Goal: Task Accomplishment & Management: Complete application form

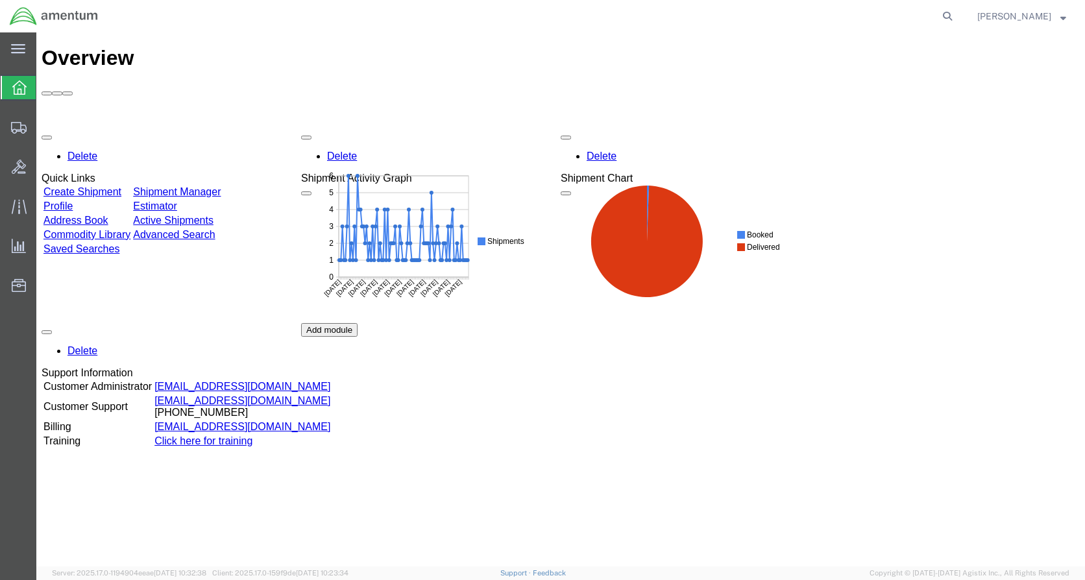
click at [120, 186] on link "Create Shipment" at bounding box center [82, 191] width 78 height 11
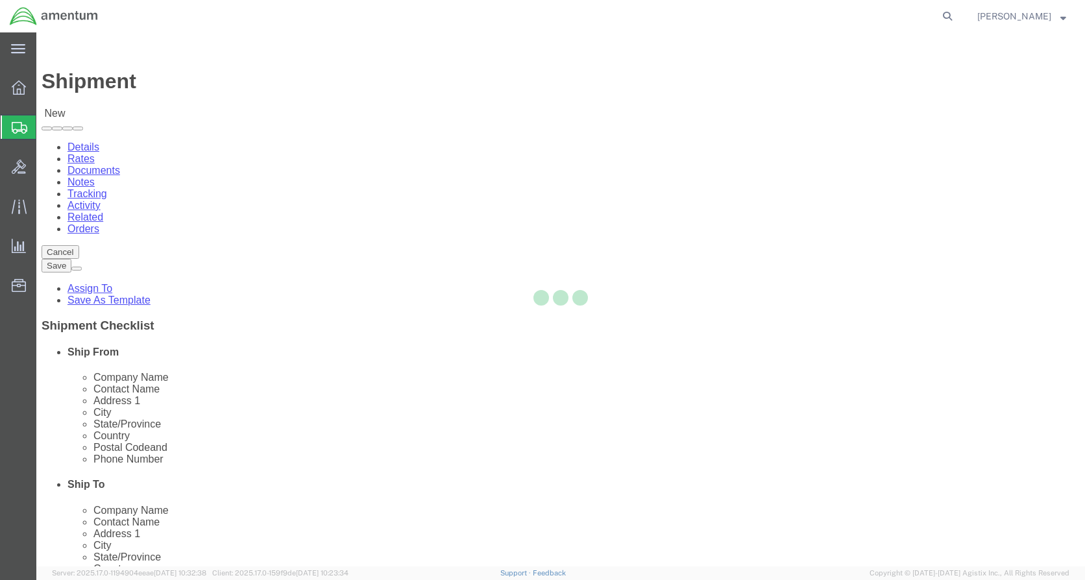
select select
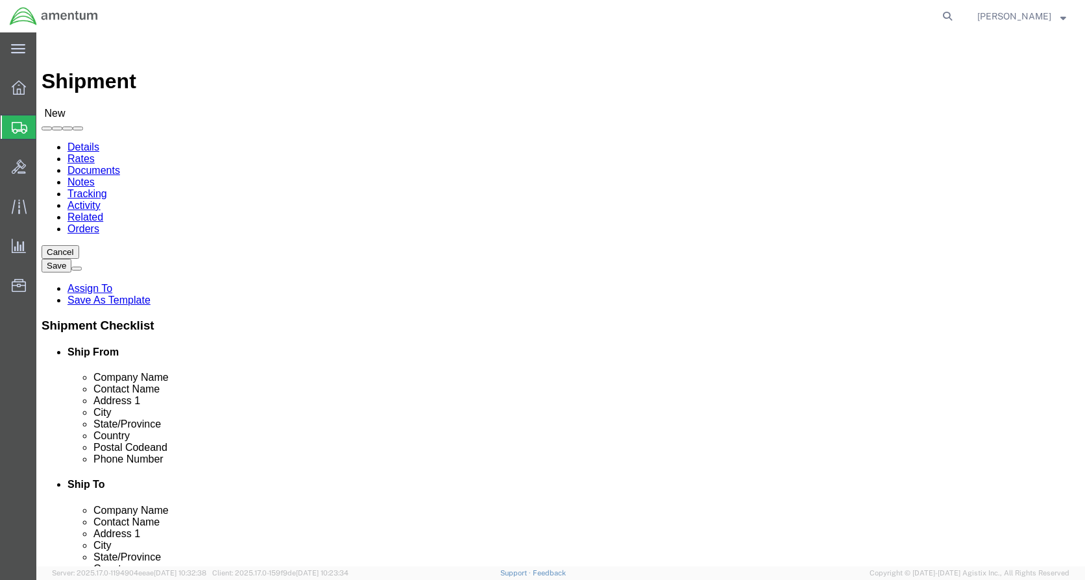
scroll to position [2270, 0]
select select "49919"
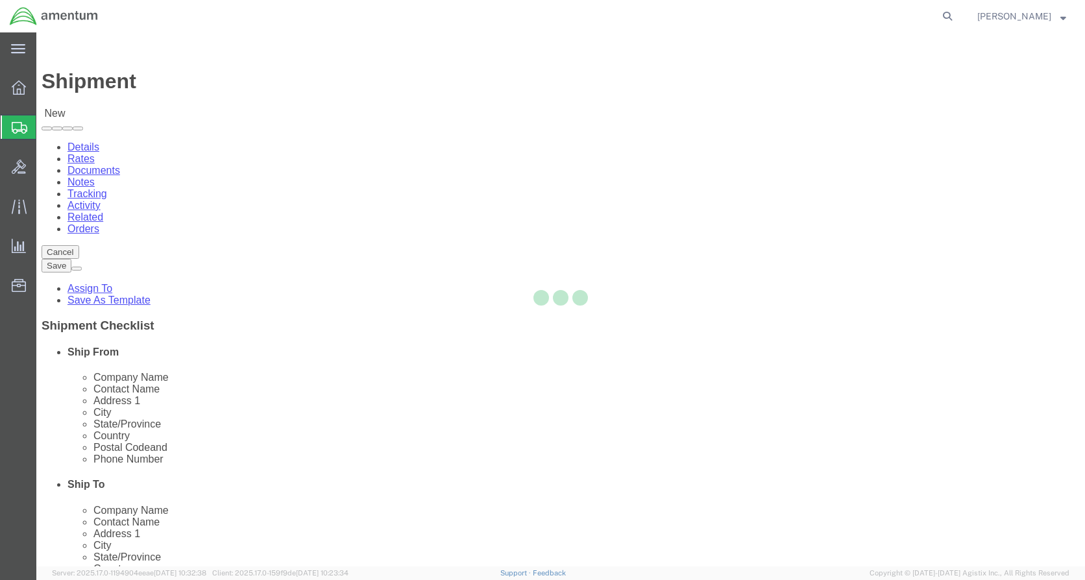
type input "Amentum Services, Inc"
type input "[PERSON_NAME]"
type input "[STREET_ADDRESS]"
type input "[GEOGRAPHIC_DATA]"
type input "14304-1617"
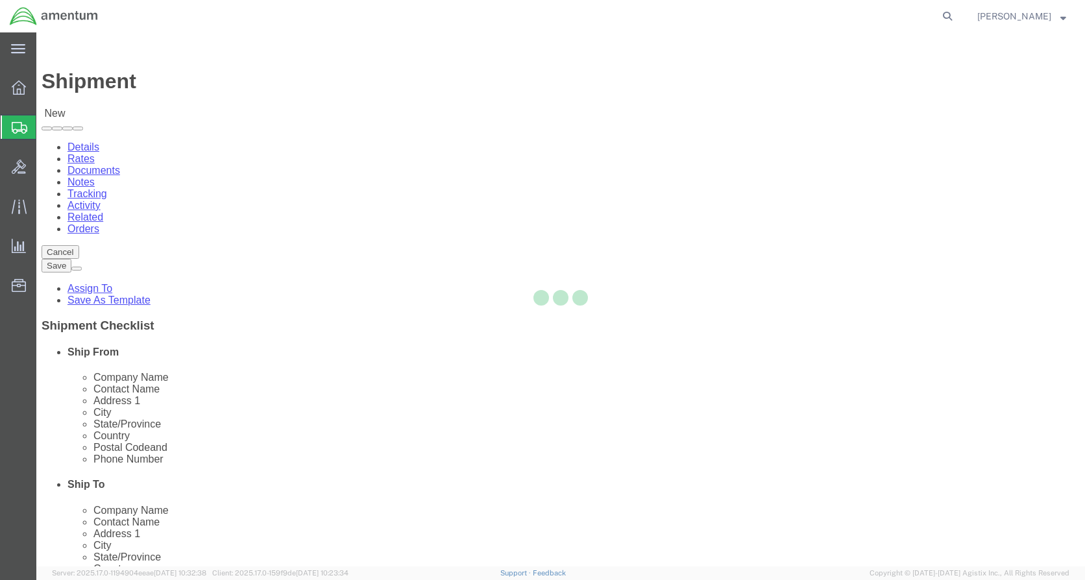
type input "[PHONE_NUMBER]"
type input "[PERSON_NAME][EMAIL_ADDRESS][PERSON_NAME][DOMAIN_NAME]"
checkbox input "true"
select select "NY"
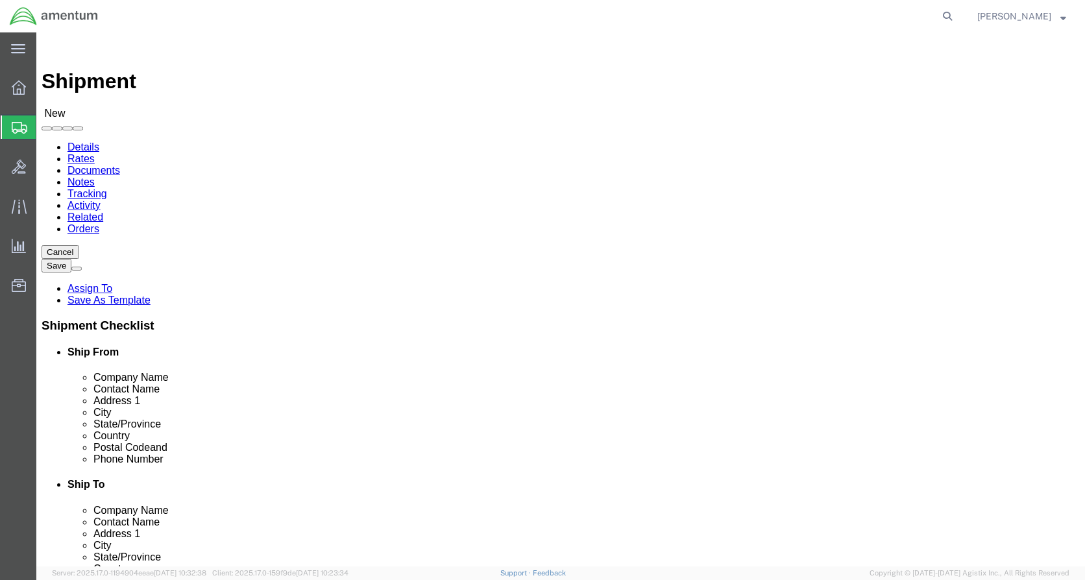
click input "text"
type input "Contine"
click p "- Continental Testing - ([PERSON_NAME]) [STREET_ADDRESS]"
select select
type input "Continental Testing"
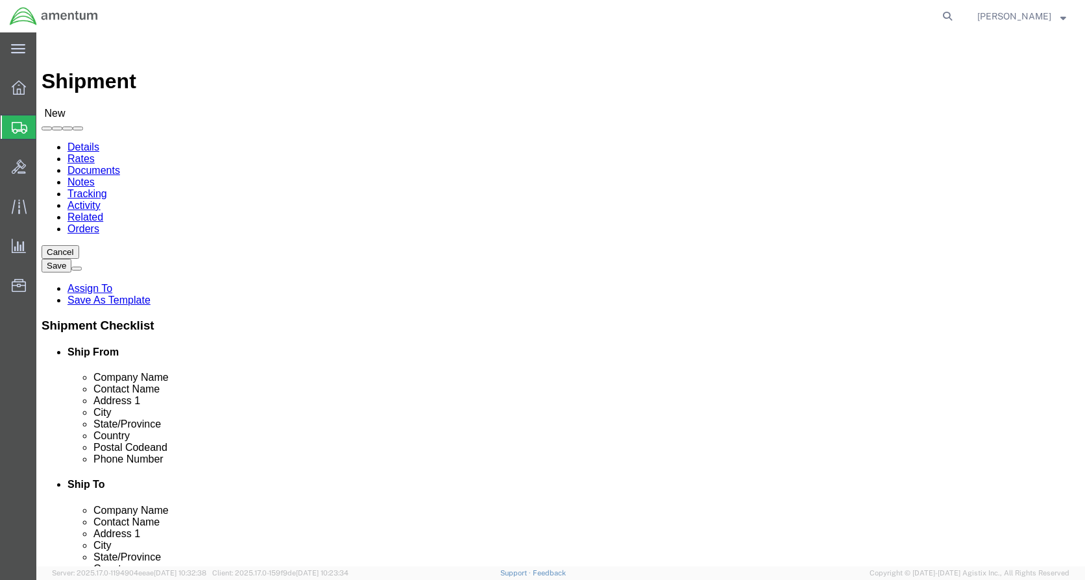
type input "[PERSON_NAME]"
type input "[STREET_ADDRESS]"
type input "Union"
type input "45322"
type input "[PHONE_NUMBER]"
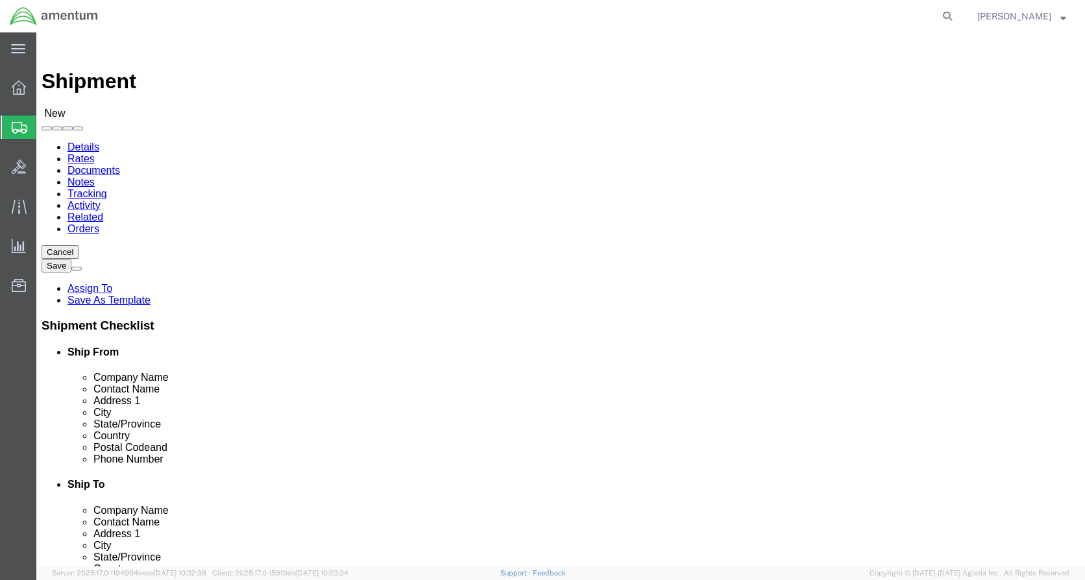
select select "OH"
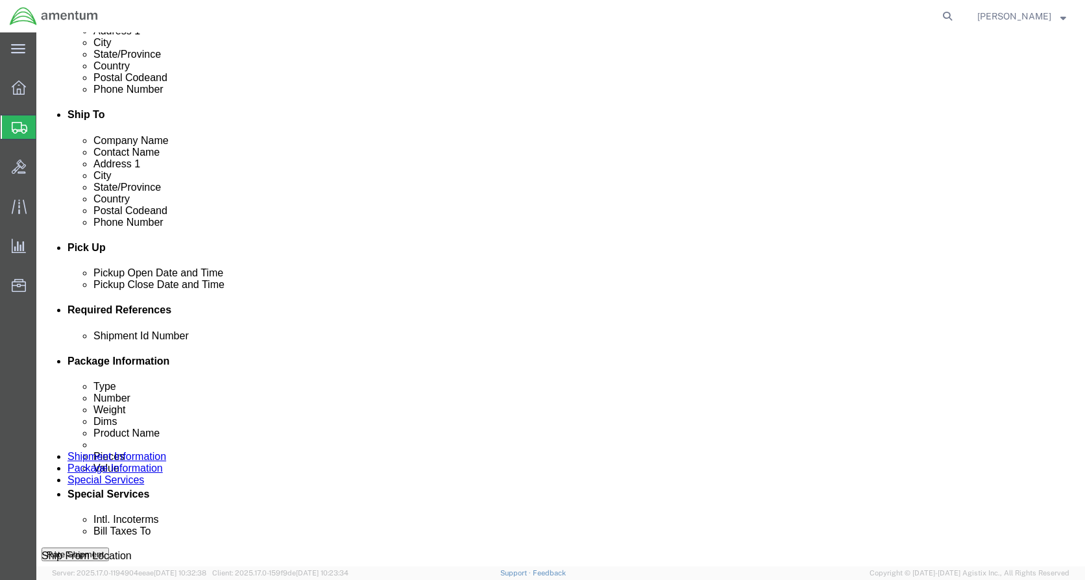
scroll to position [389, 0]
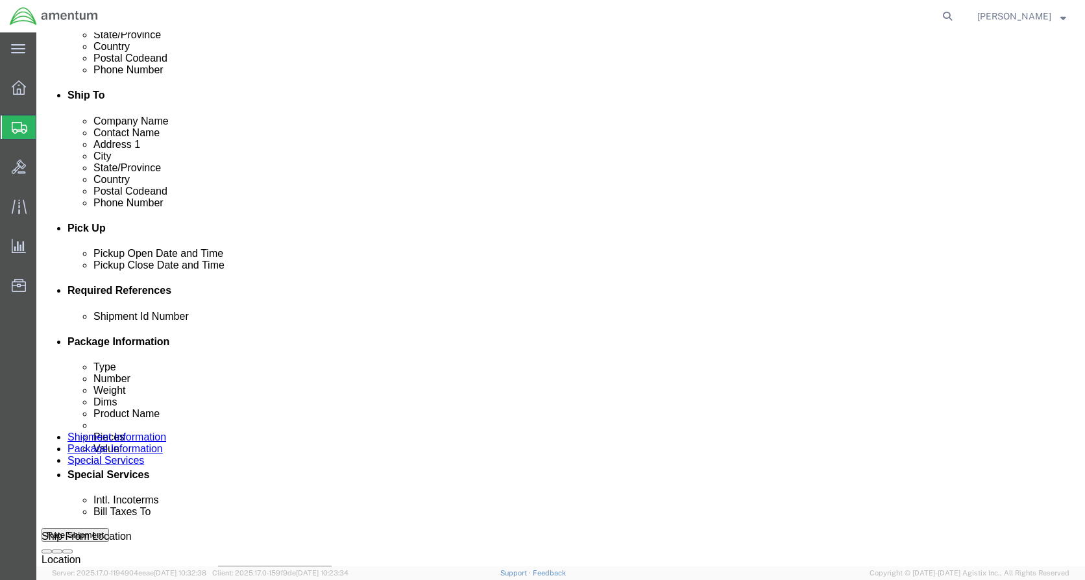
type input "Continental Testing"
click div "[DATE] 12:00 PM"
type input "4:00 PM"
click button "Apply"
click input "text"
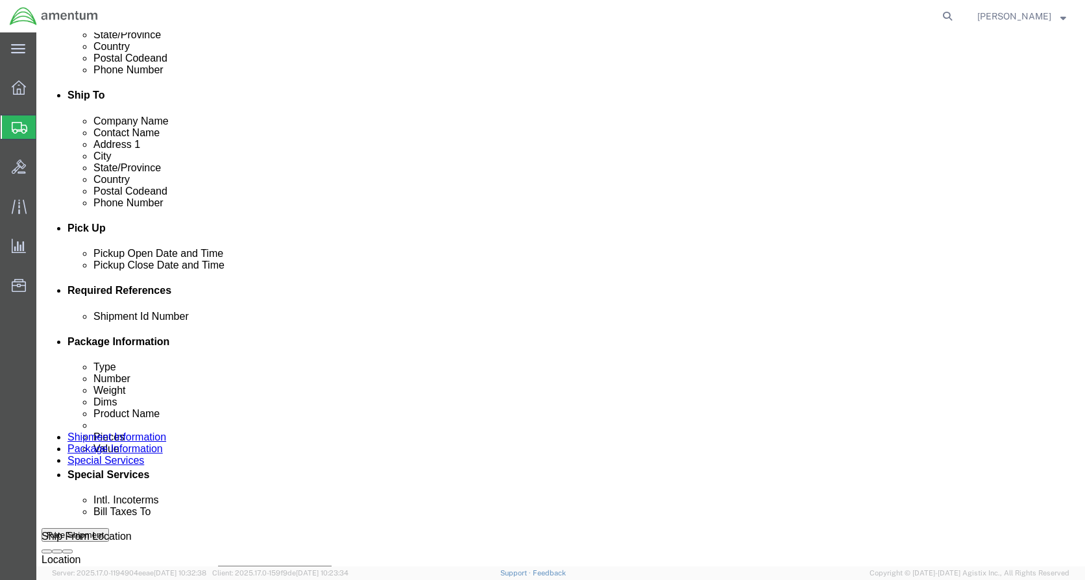
type input "08202025"
click button "Add reference"
click select "Select Account Type Activity ID Airline Appointment Number ASN Batch Request # …"
select select "DEPT"
click select "Select Account Type Activity ID Airline Appointment Number ASN Batch Request # …"
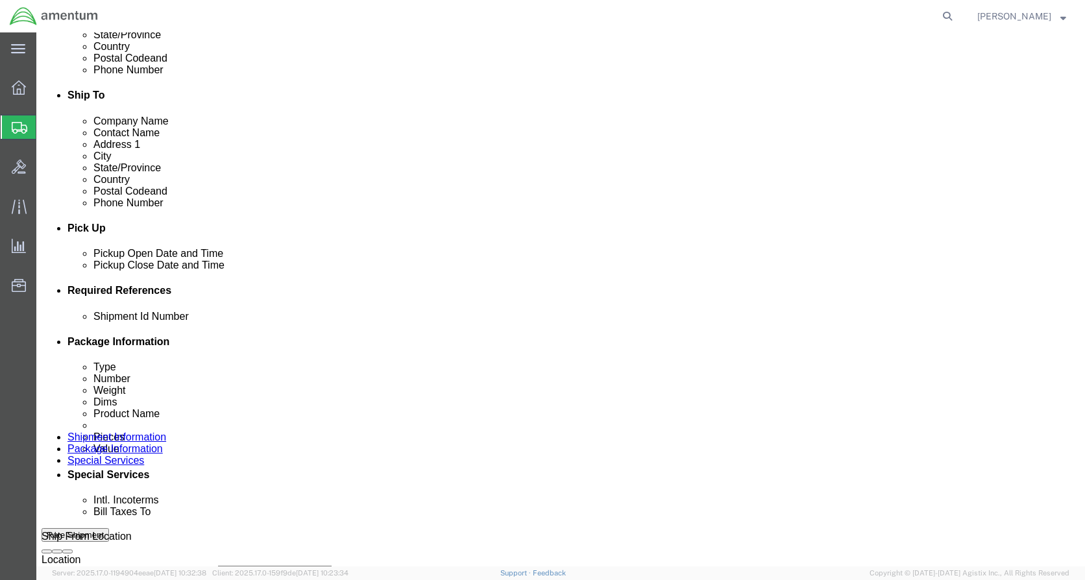
click input "text"
type input "CBP"
click button "Add reference"
click select "Select Account Type Activity ID Airline Appointment Number ASN Batch Request # …"
select select "CUSTREF"
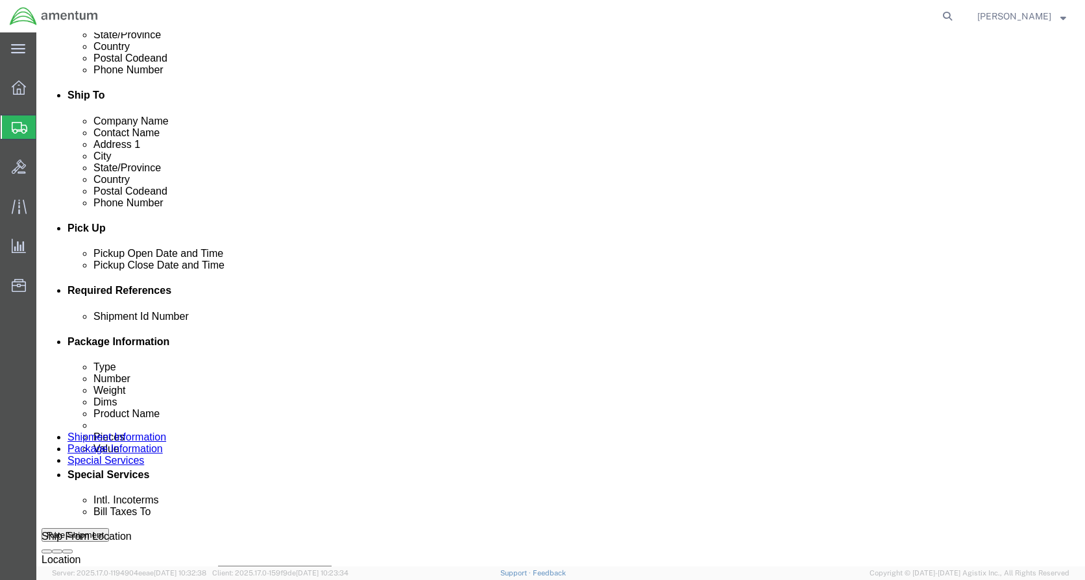
click select "Select Account Type Activity ID Airline Appointment Number ASN Batch Request # …"
click input "text"
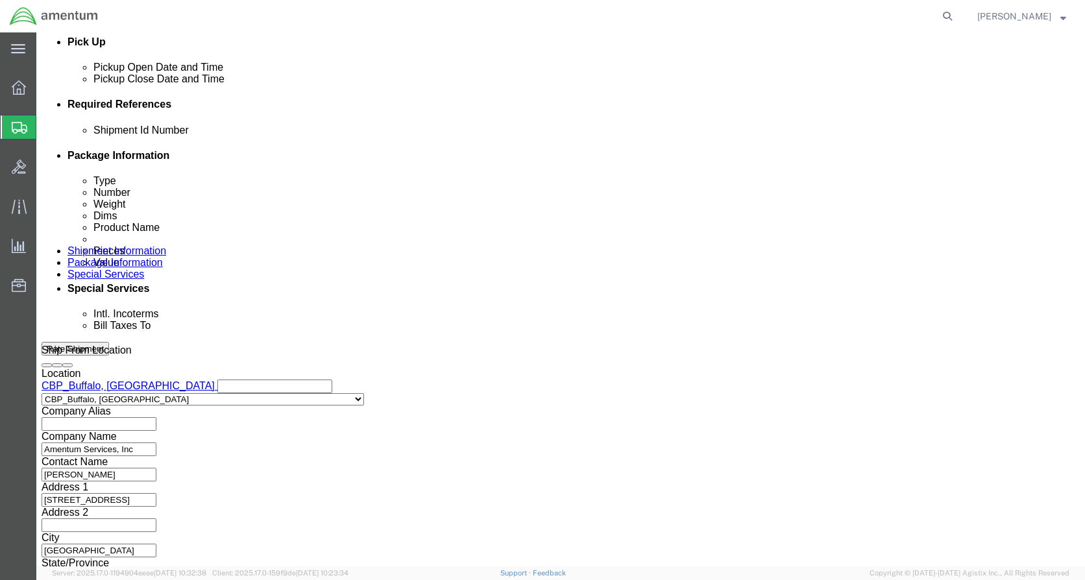
scroll to position [580, 0]
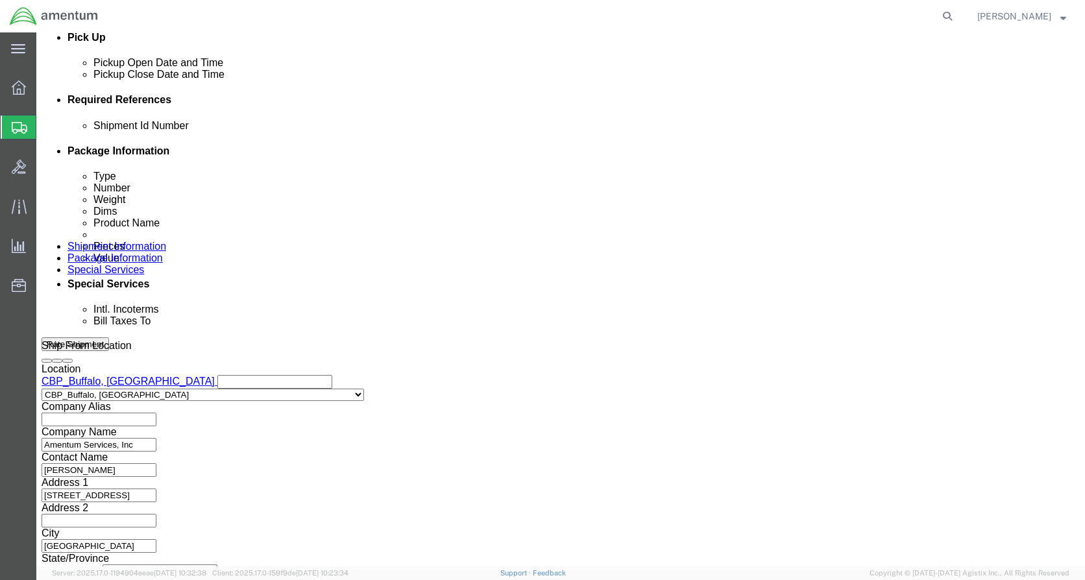
type input "Tools for cal"
click button "Continue"
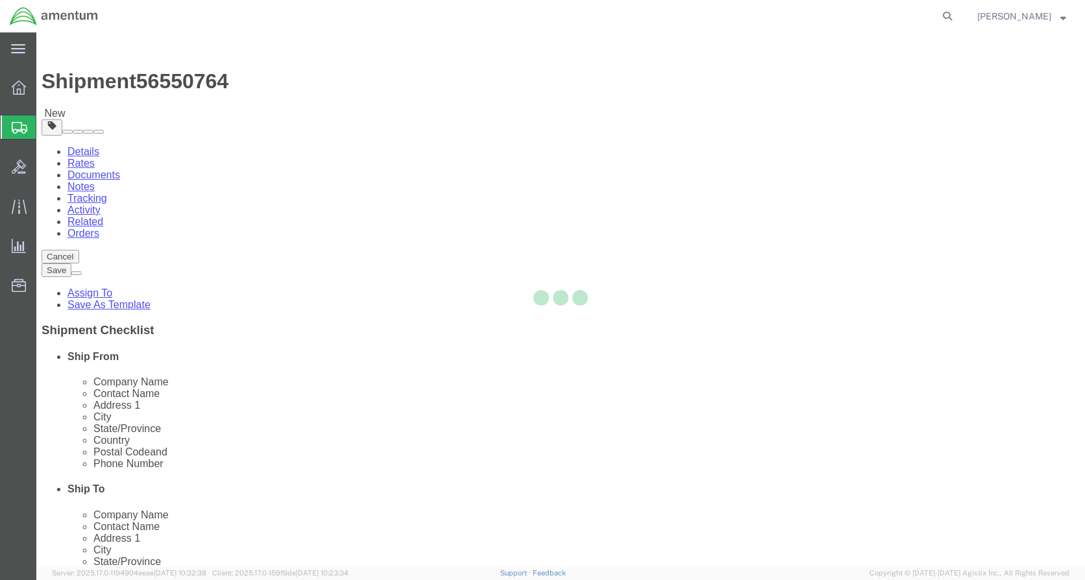
select select "CBOX"
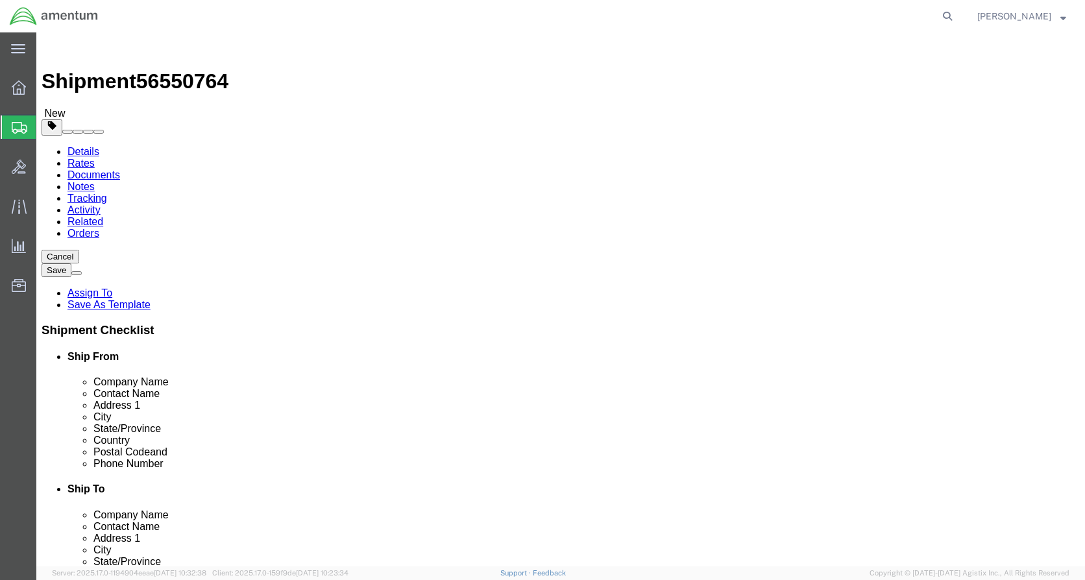
click input "text"
type input "16"
click input "0.00"
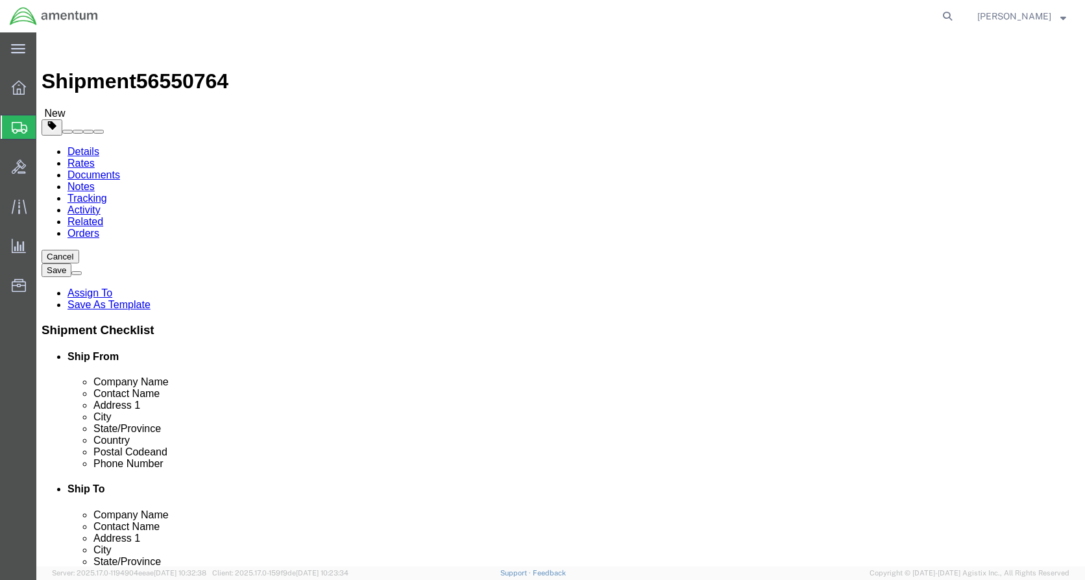
type input "0"
type input "18.6"
click link "Add Content"
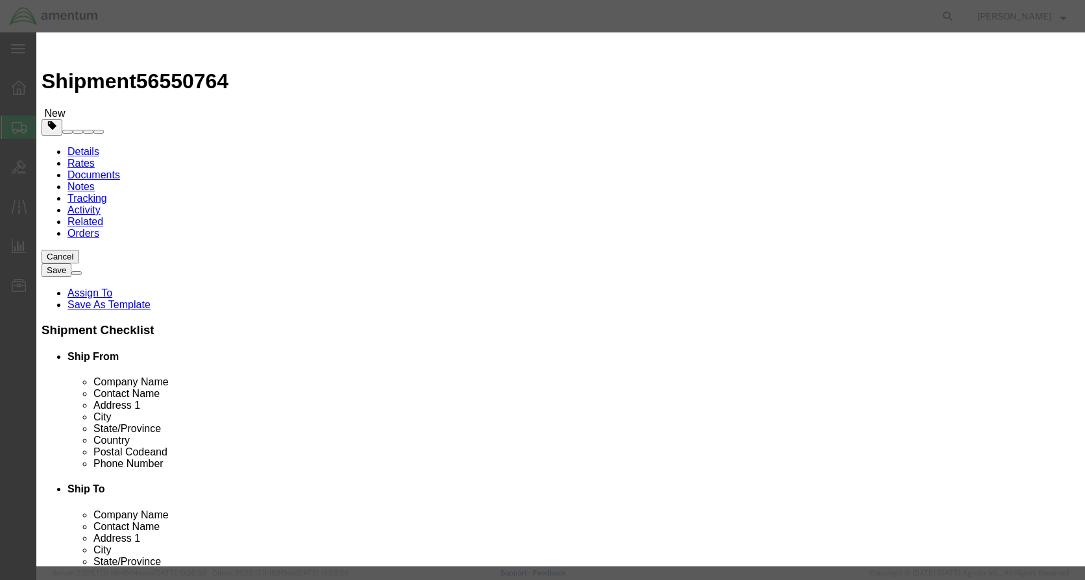
click input "text"
type input "Tools for cal"
click input "0"
type input "5"
click input "text"
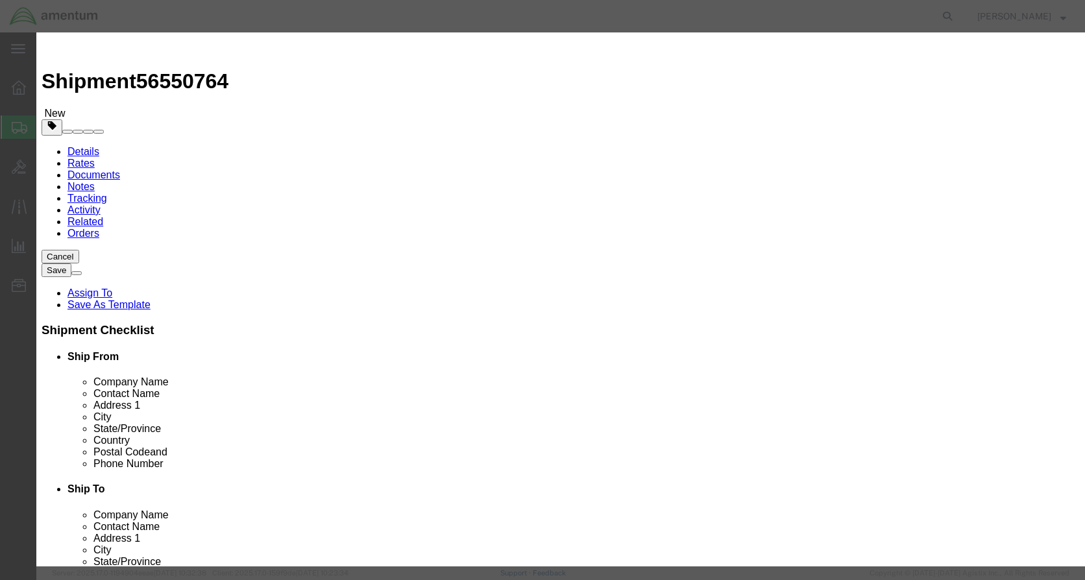
type input "1000"
click textarea
type textarea "Tools for calibration"
click button "Save & Close"
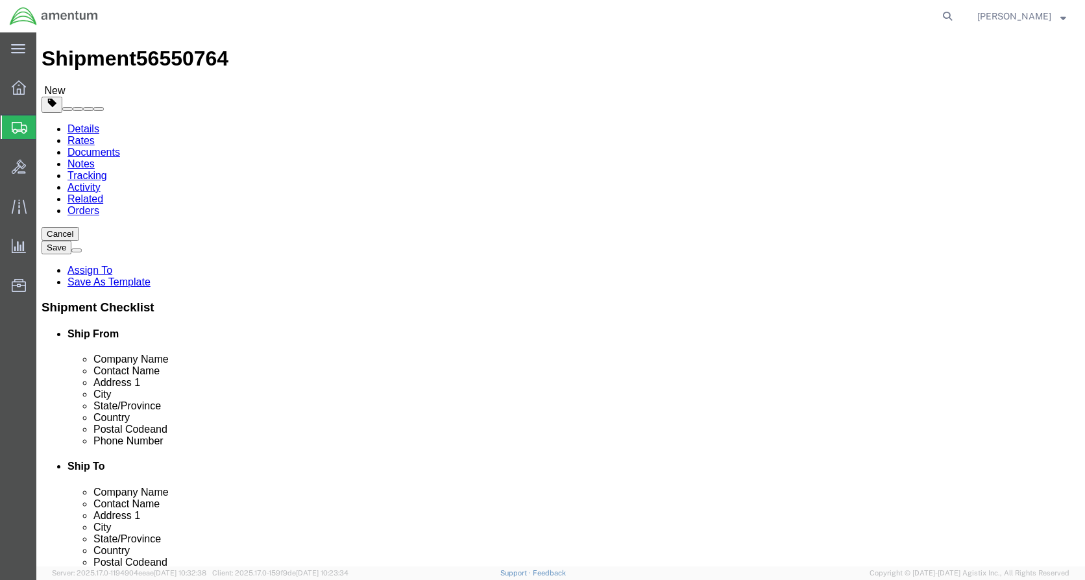
scroll to position [32, 0]
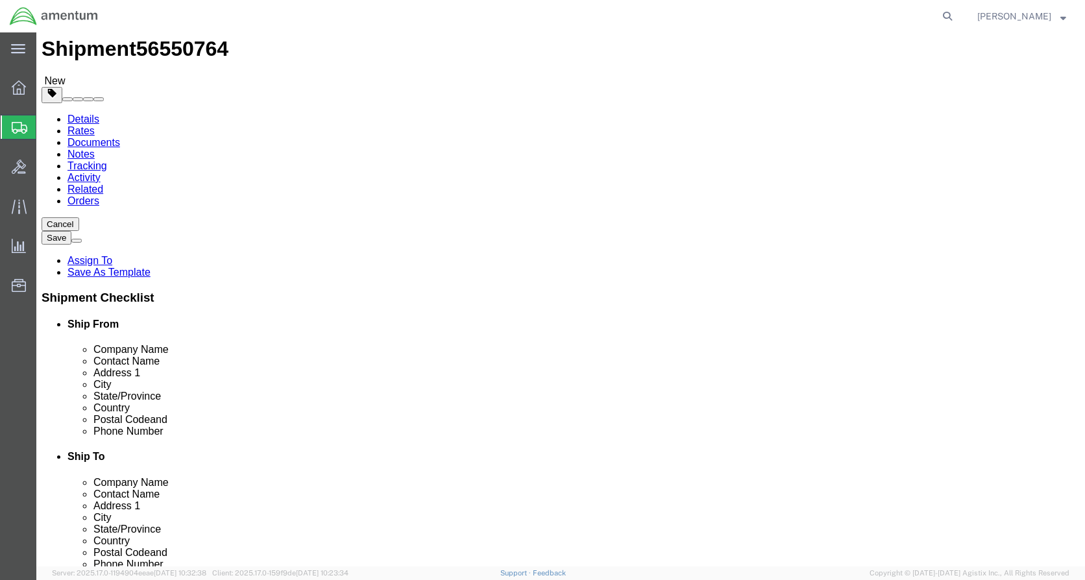
click button "Continue"
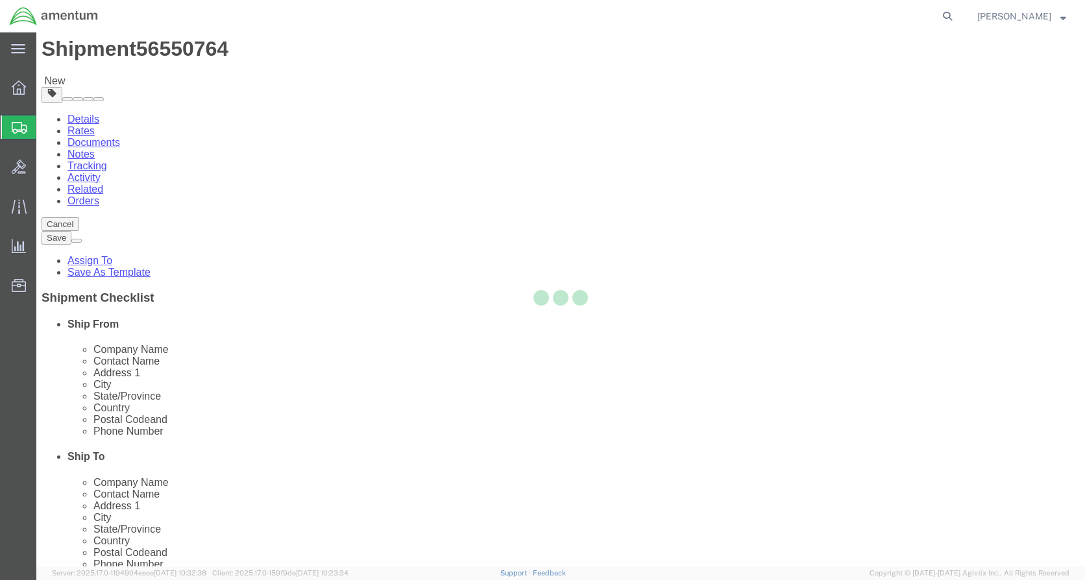
select select
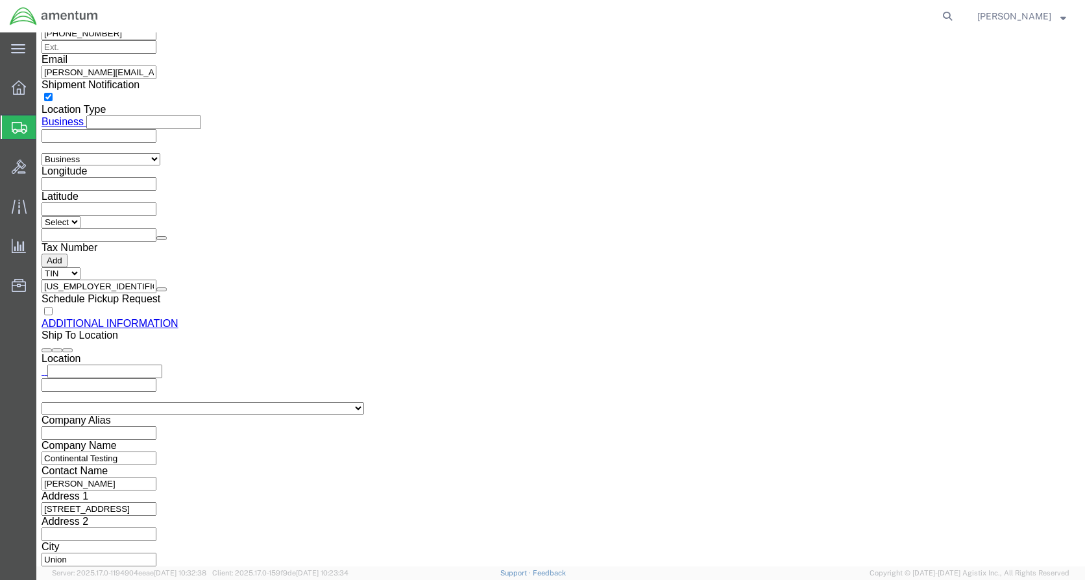
scroll to position [1395, 0]
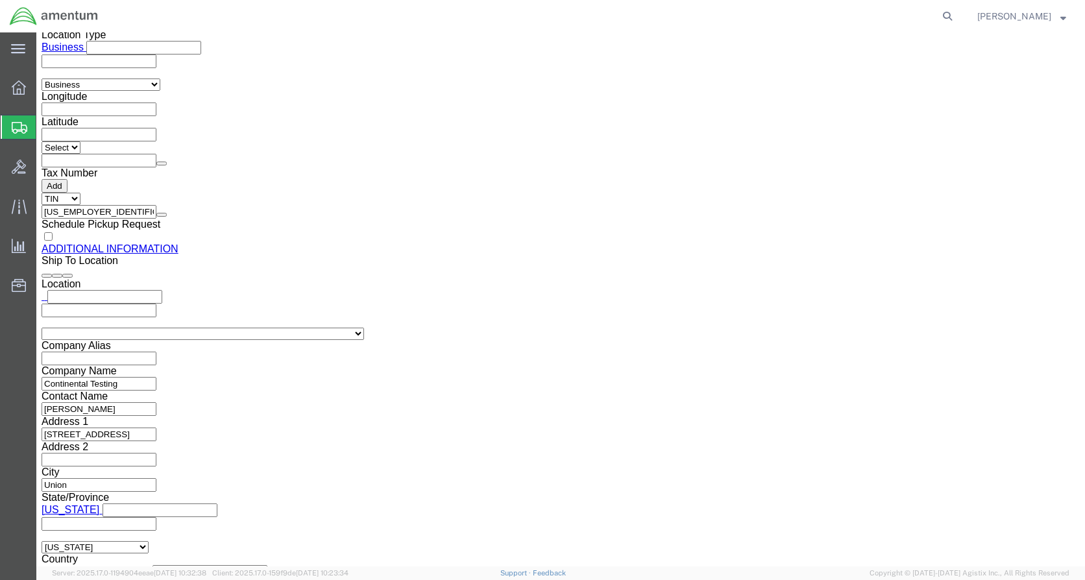
click button "Rate Shipment"
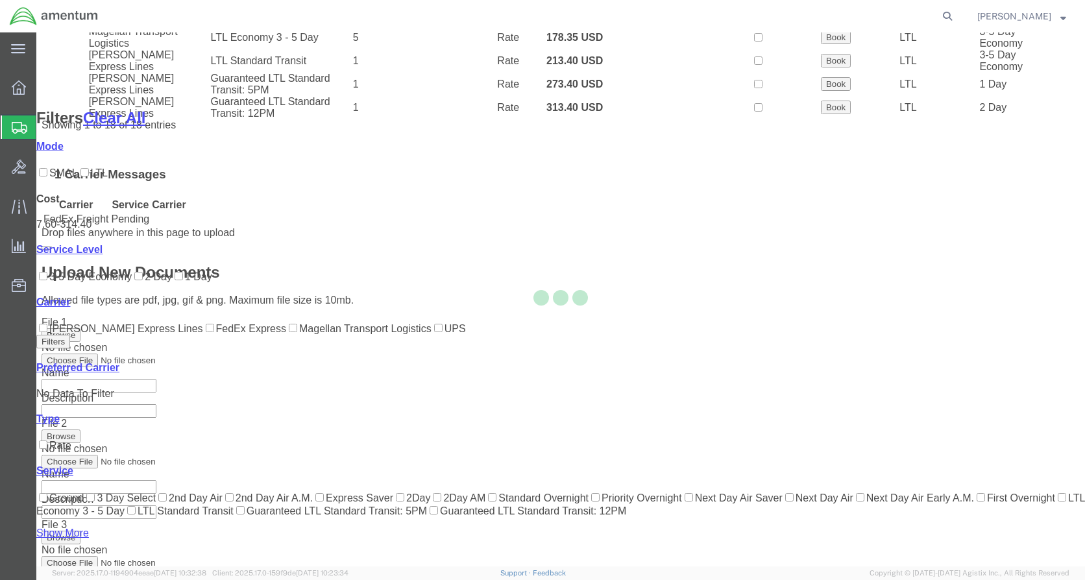
scroll to position [169, 0]
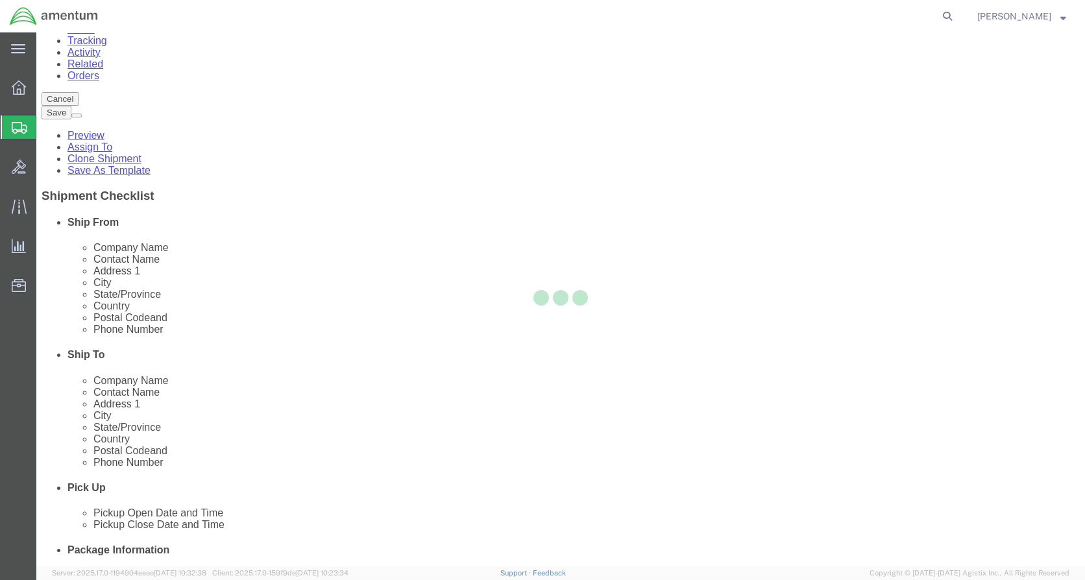
scroll to position [0, 0]
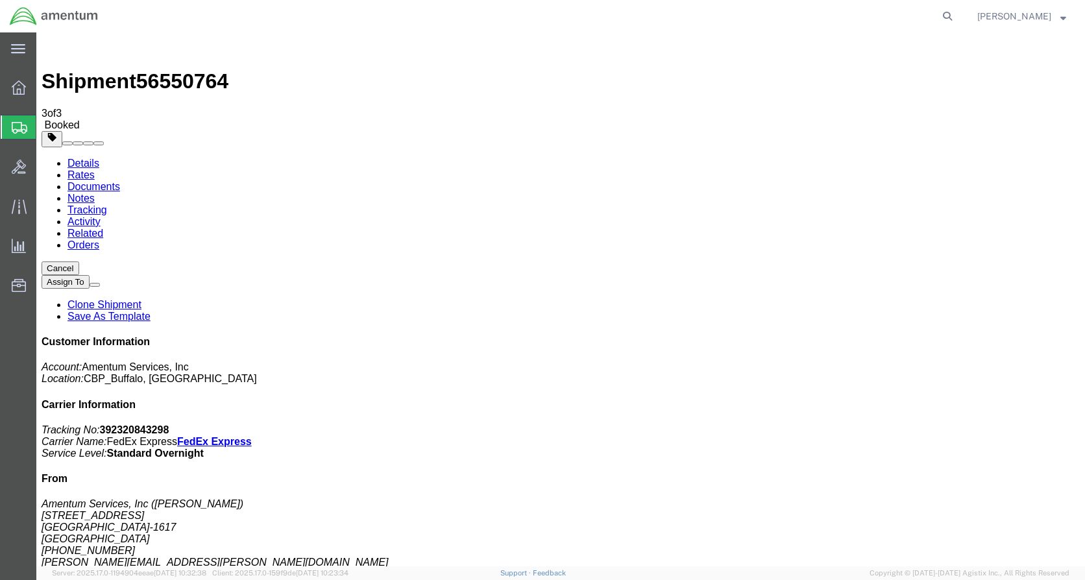
click at [75, 158] on link "Details" at bounding box center [83, 163] width 32 height 11
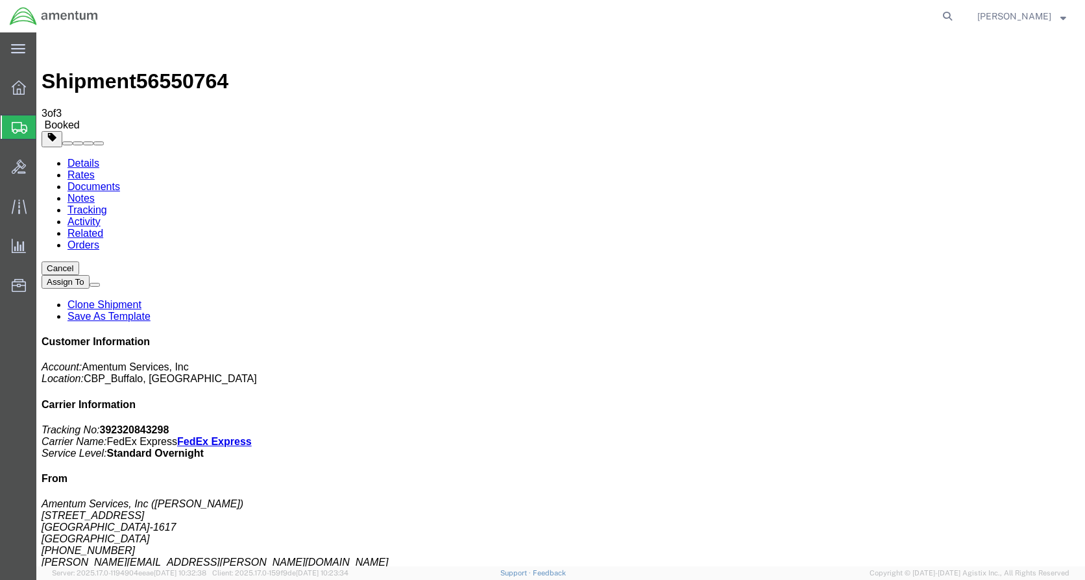
click link "Schedule pickup request"
